Goal: Information Seeking & Learning: Learn about a topic

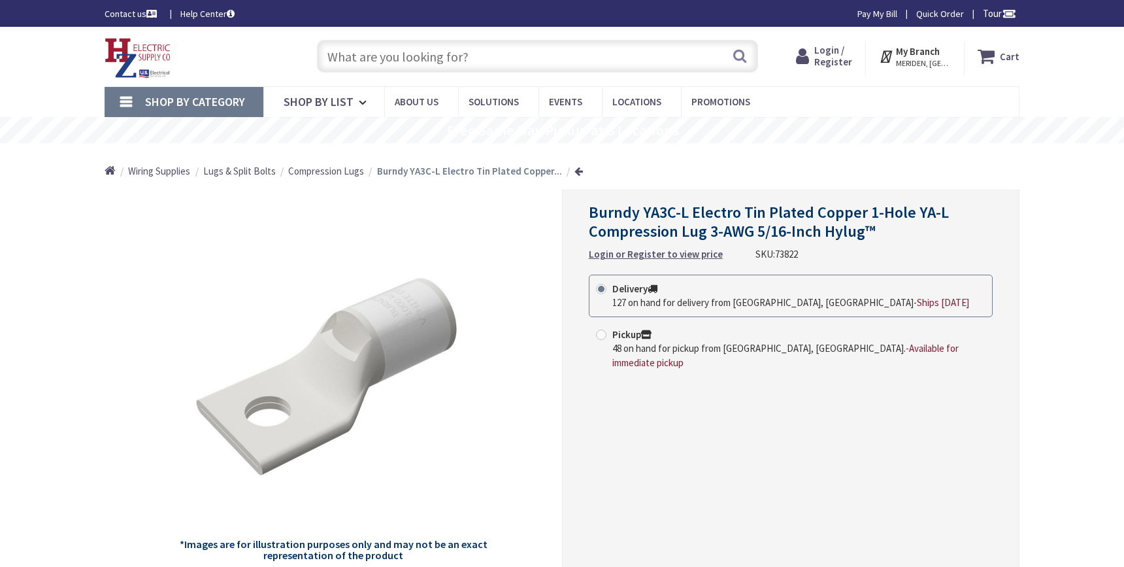
click at [134, 50] on img at bounding box center [138, 58] width 67 height 41
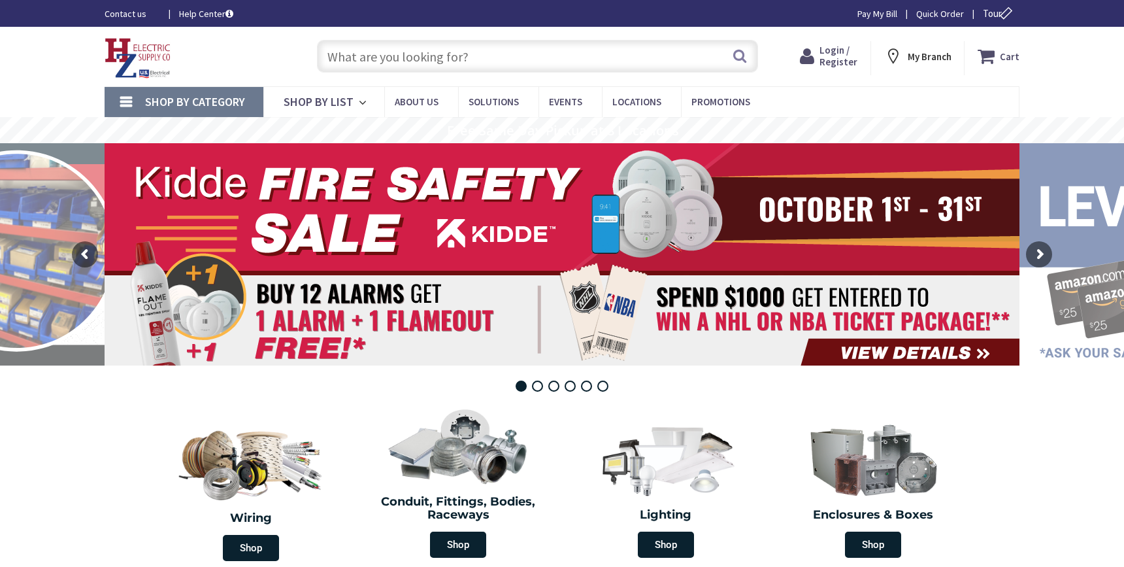
click at [354, 55] on input "text" at bounding box center [537, 56] width 441 height 33
paste input "BUR ES2R2R 2-2 ALCU SEC SLEEVE"
type input "BUR ES2R2R 2-2 ALCU SEC SLEEVE"
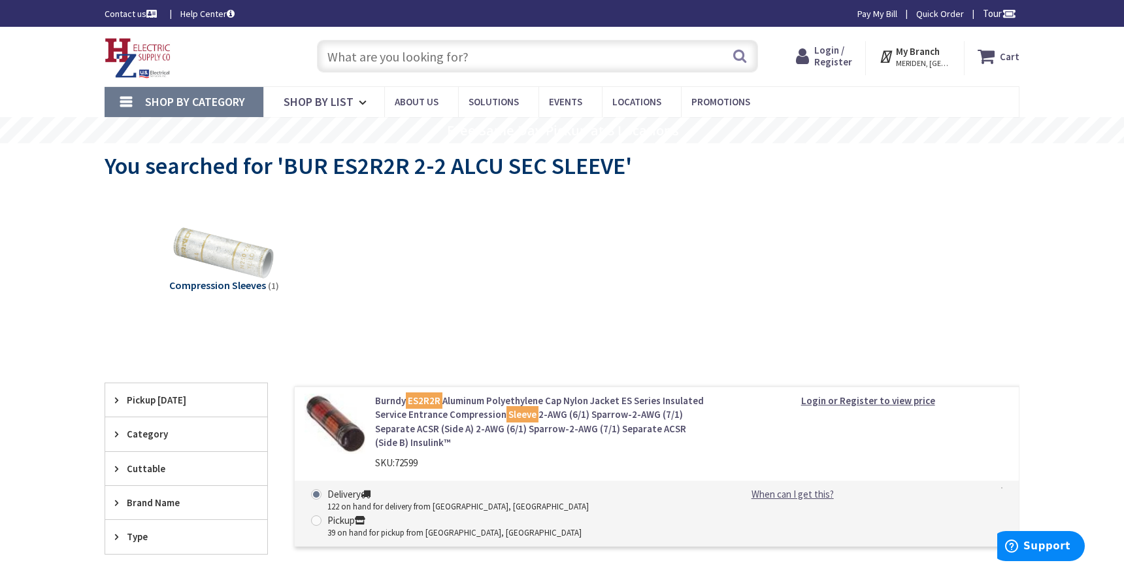
click at [631, 426] on link "Burndy ES2R2R Aluminum Polyethylene Cap Nylon Jacket ES Series Insulated Servic…" at bounding box center [541, 421] width 333 height 56
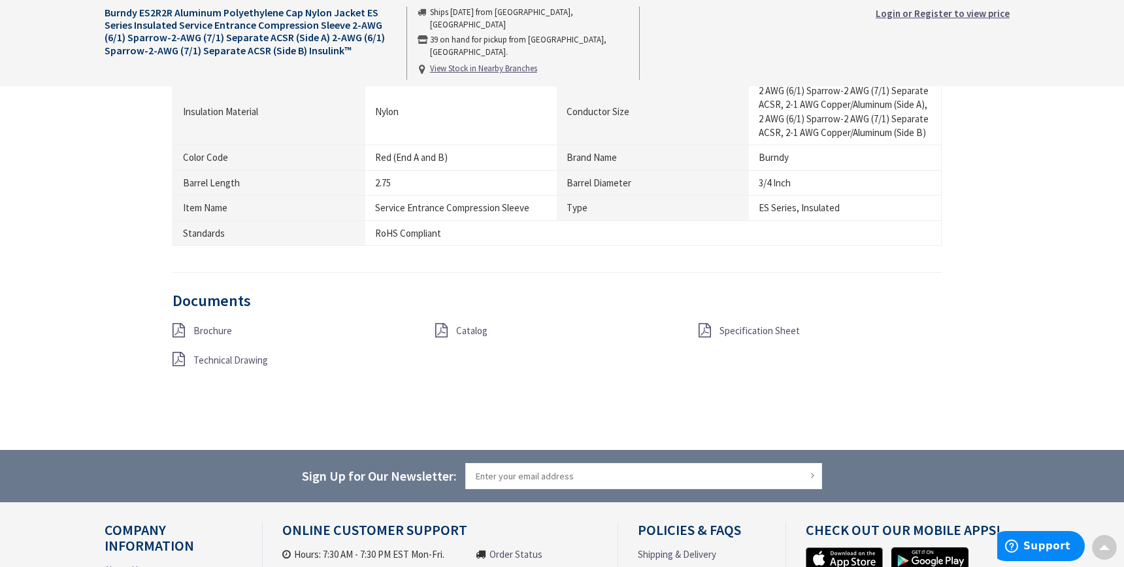
scroll to position [915, 0]
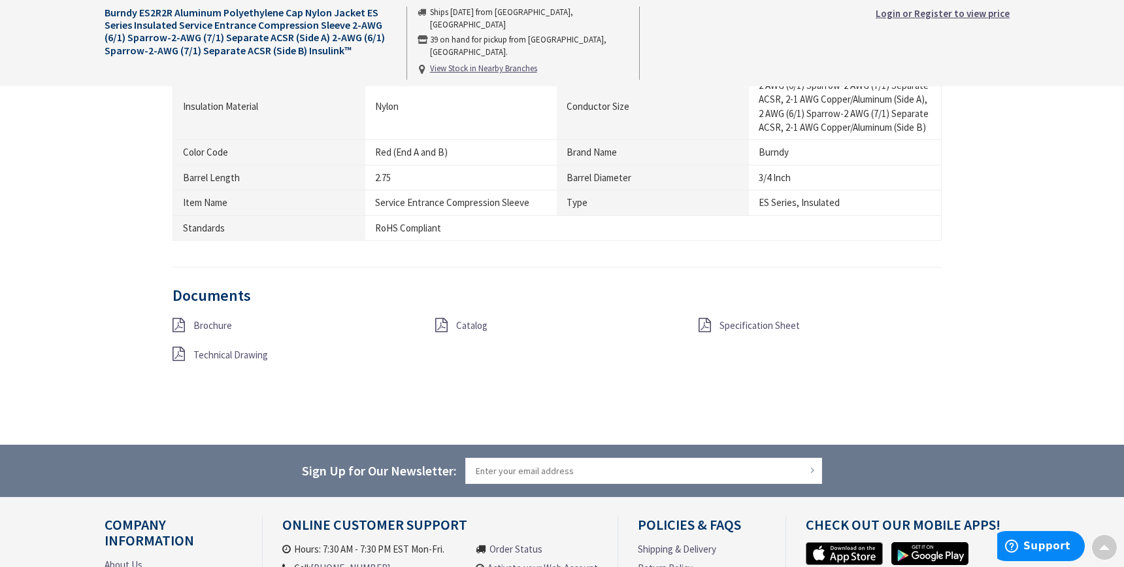
click at [759, 331] on span "Specification Sheet" at bounding box center [760, 325] width 80 height 12
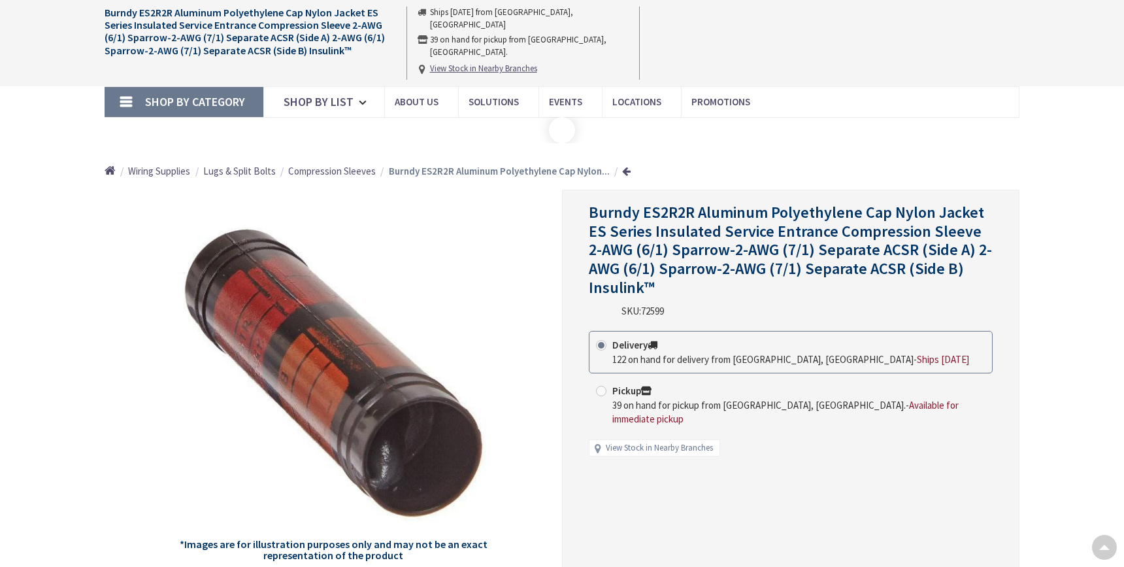
scroll to position [909, 0]
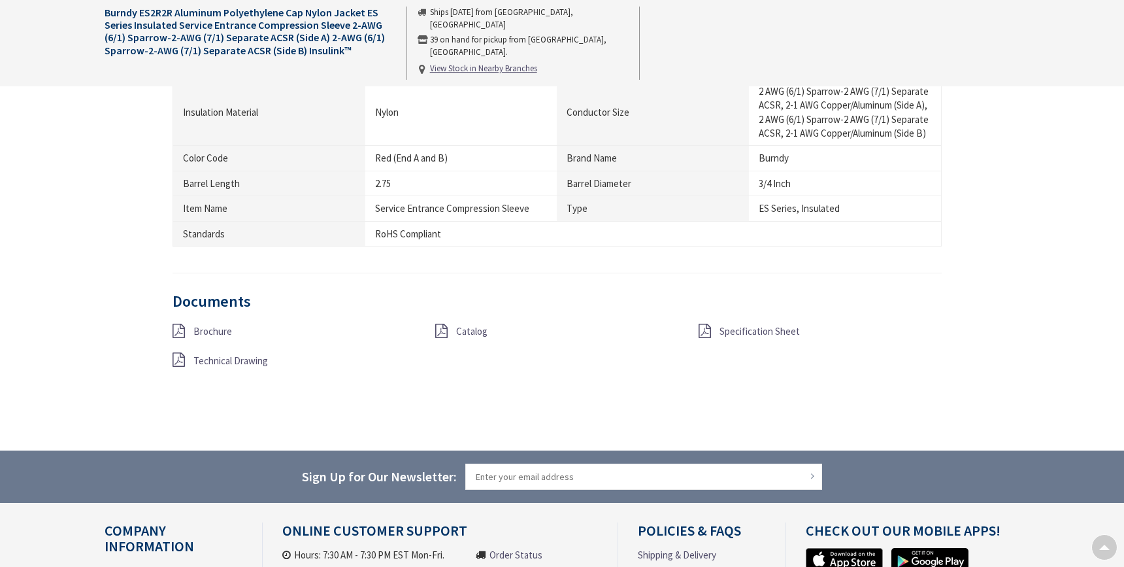
click at [231, 337] on span "Brochure" at bounding box center [212, 331] width 39 height 12
